Goal: Information Seeking & Learning: Check status

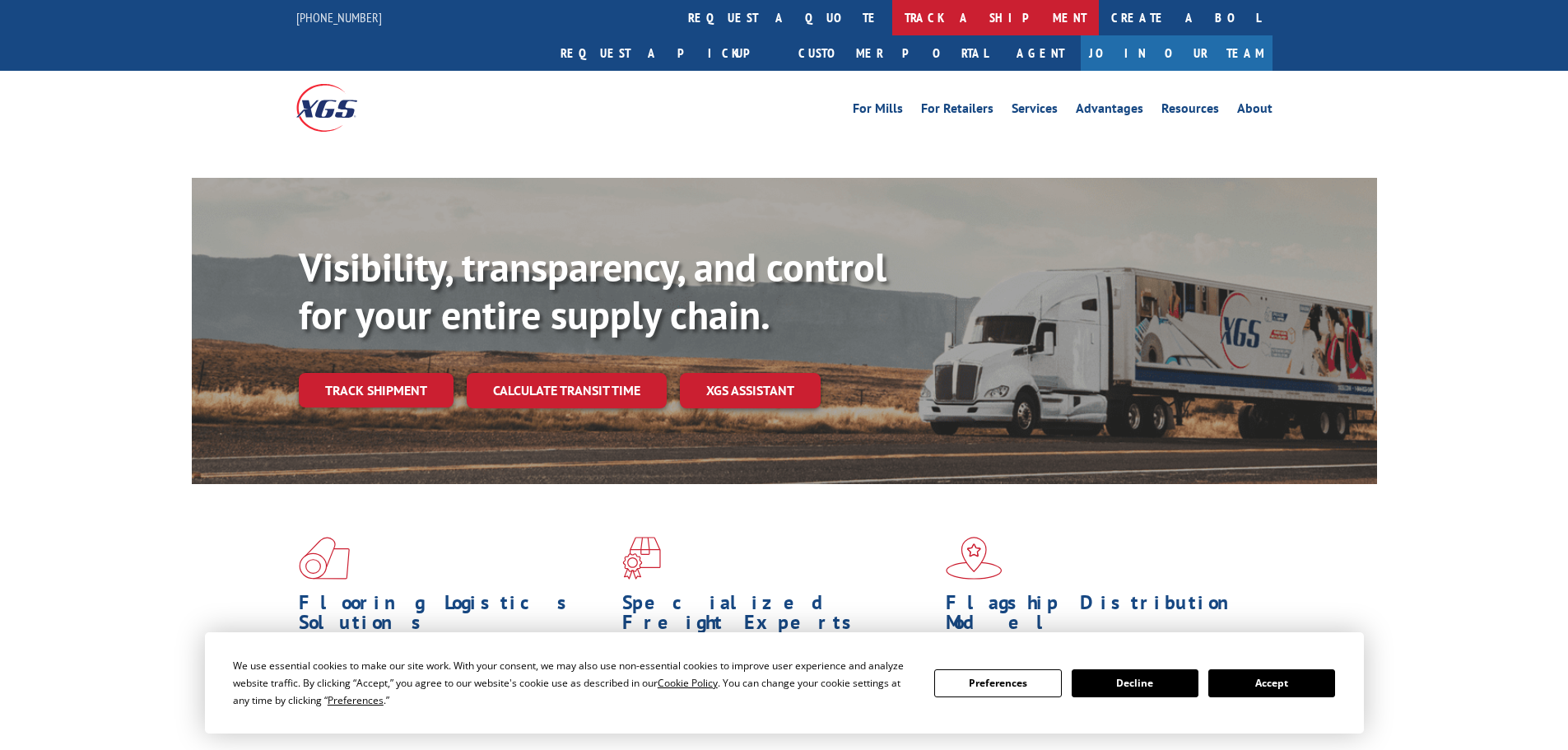
click at [892, 14] on link "track a shipment" at bounding box center [995, 17] width 206 height 36
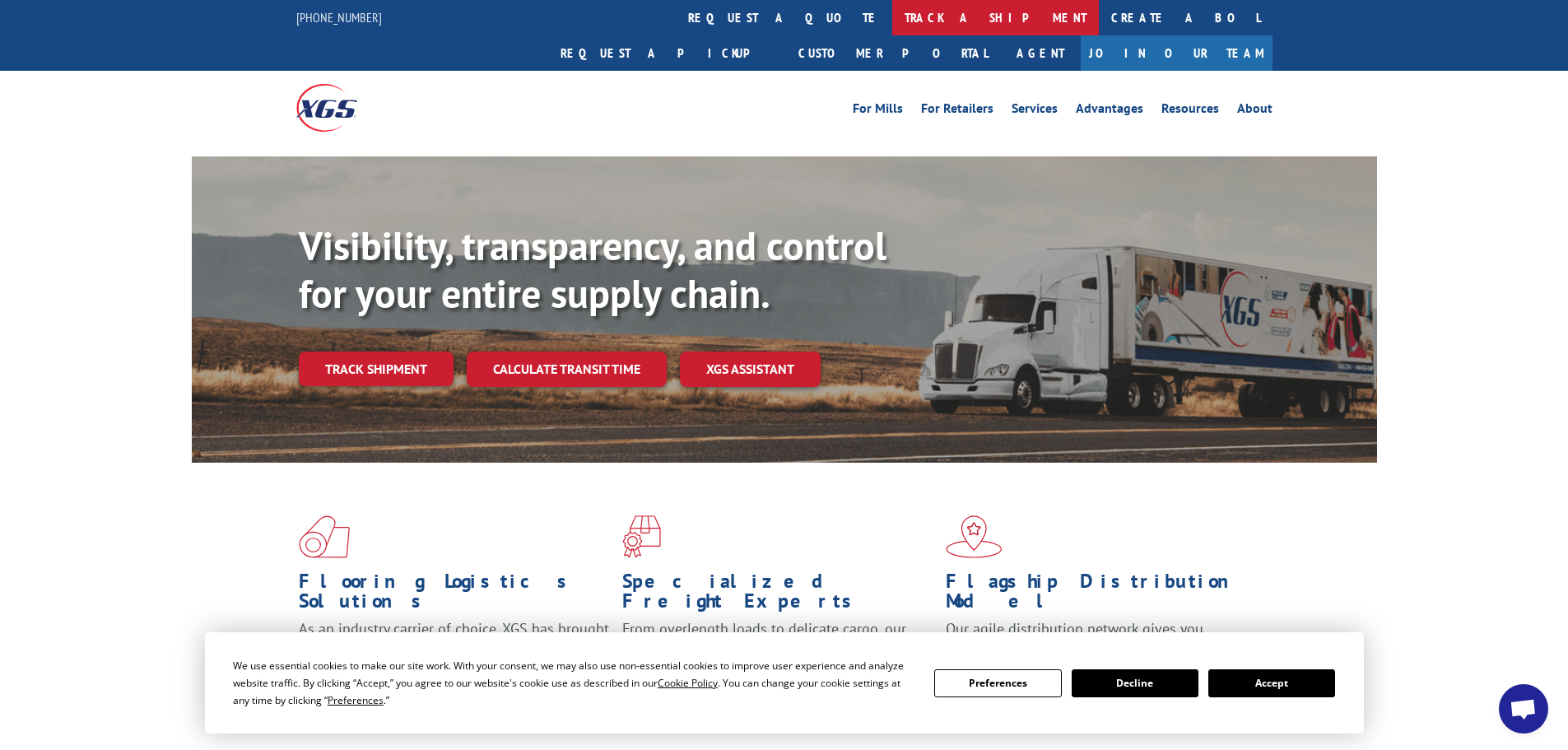
click at [892, 21] on link "track a shipment" at bounding box center [995, 17] width 206 height 36
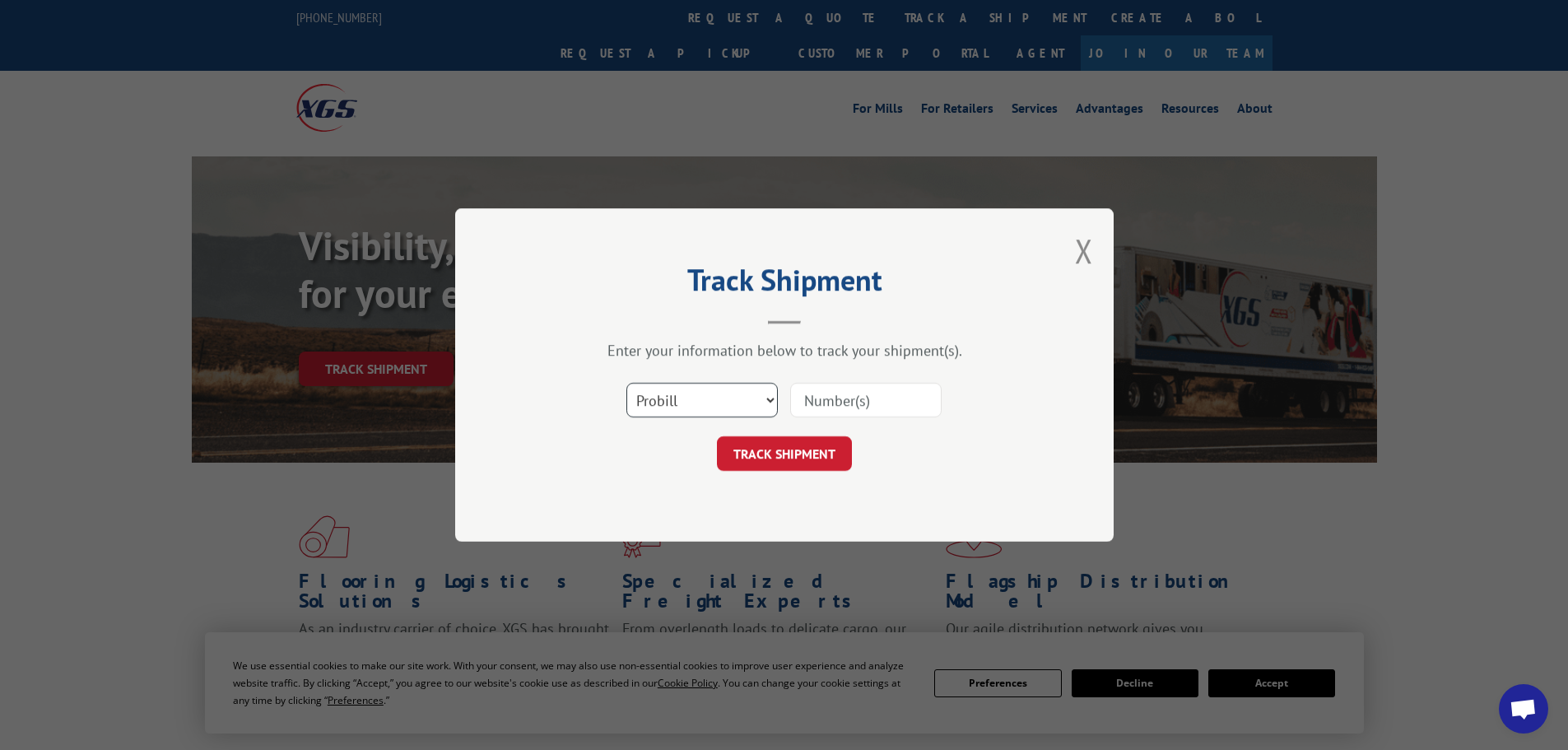
click at [712, 403] on select "Select category... Probill BOL PO" at bounding box center [702, 400] width 151 height 35
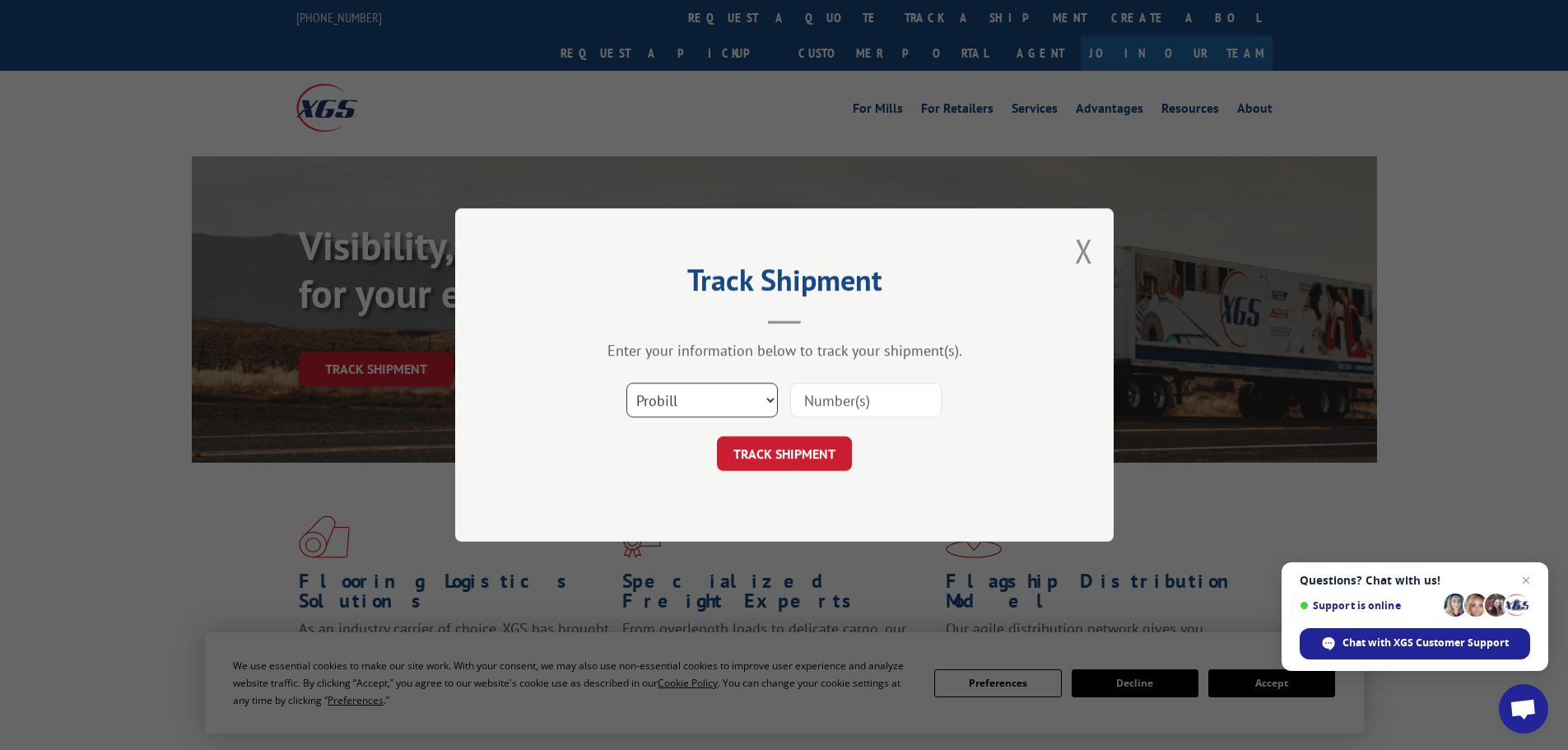
select select "bol"
click at [627, 383] on select "Select category... Probill BOL PO" at bounding box center [702, 400] width 151 height 35
click at [835, 400] on input at bounding box center [866, 400] width 151 height 35
paste input "5576946"
type input "5576946"
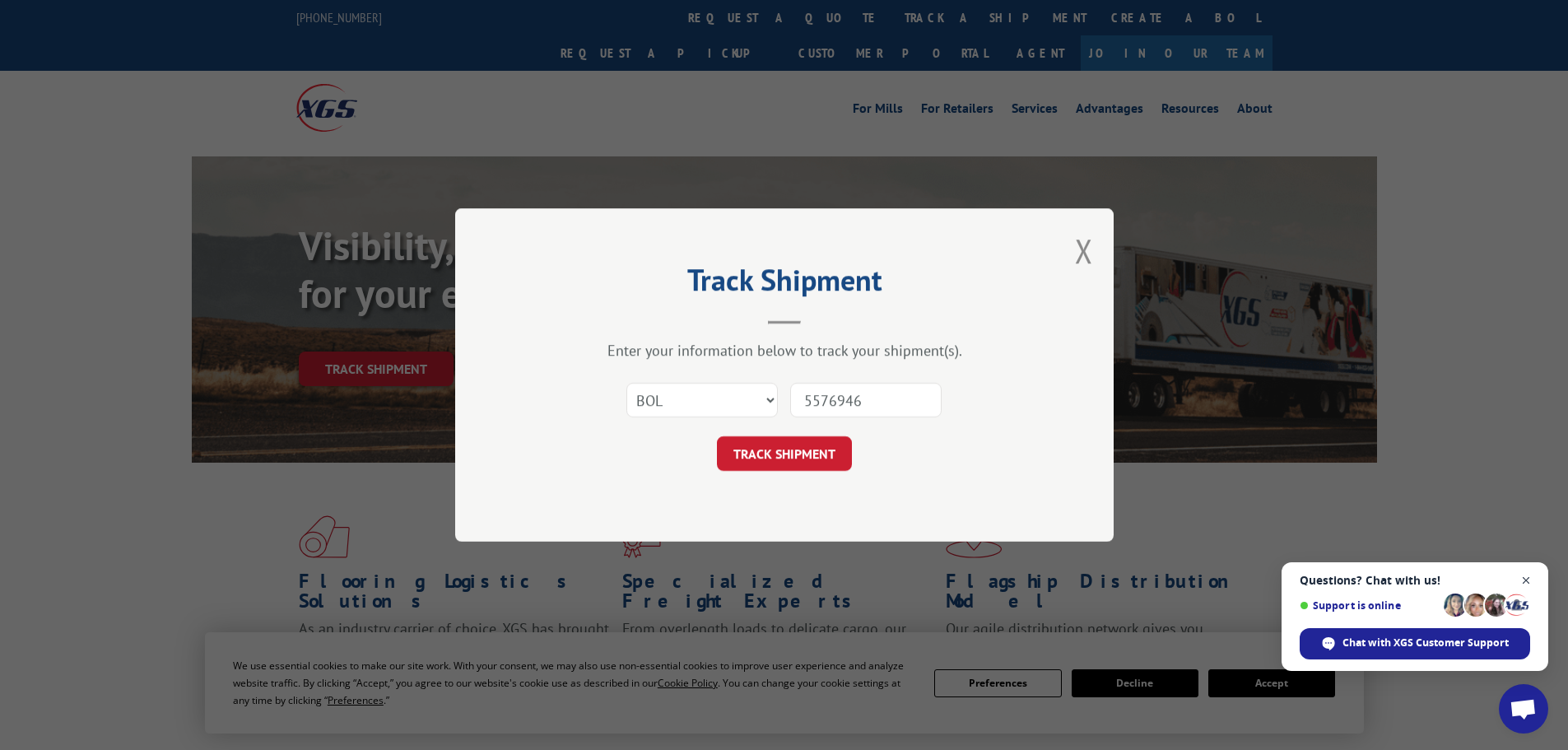
click at [1525, 579] on span "Close chat" at bounding box center [1526, 580] width 21 height 21
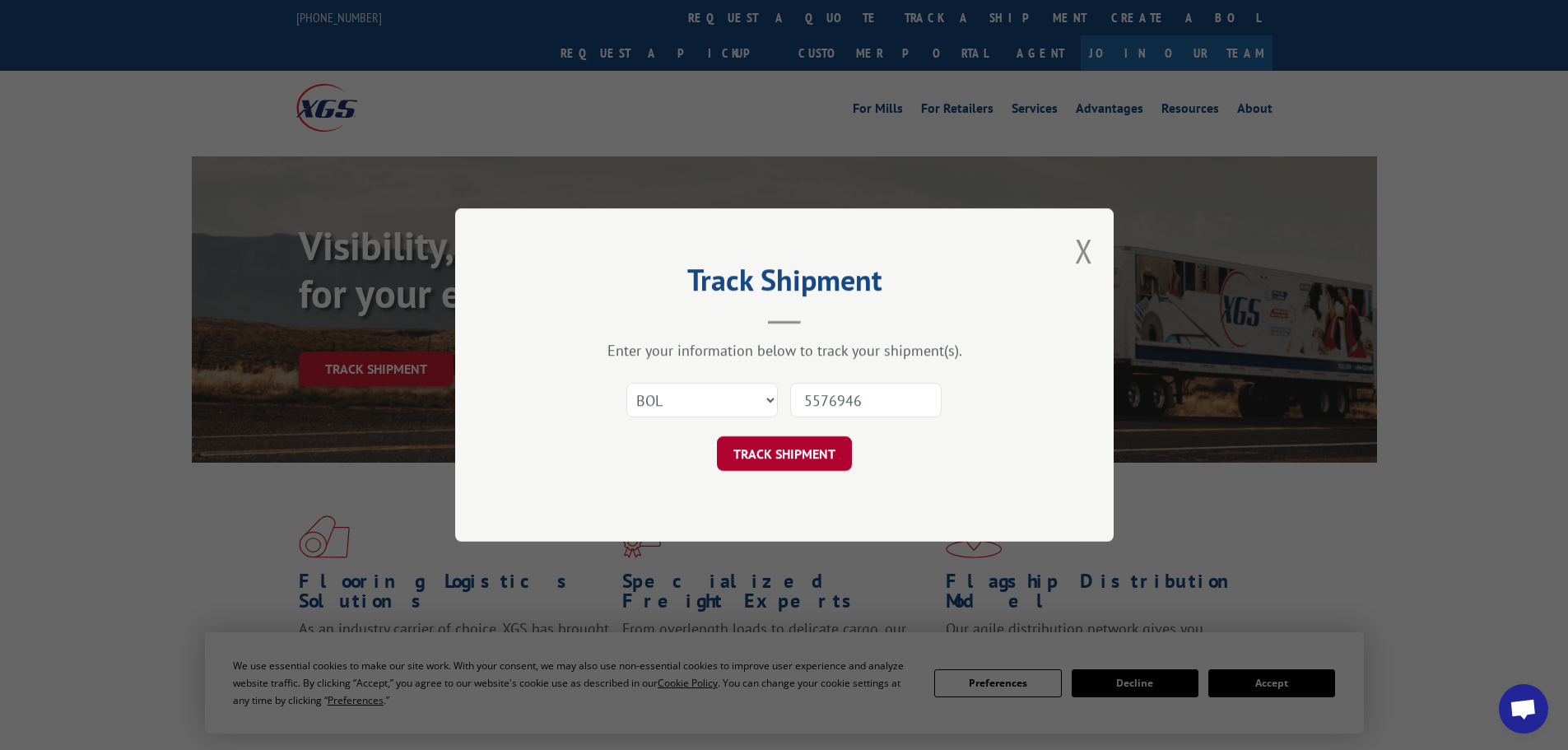
click at [771, 453] on button "TRACK SHIPMENT" at bounding box center [784, 454] width 135 height 35
